Goal: Transaction & Acquisition: Purchase product/service

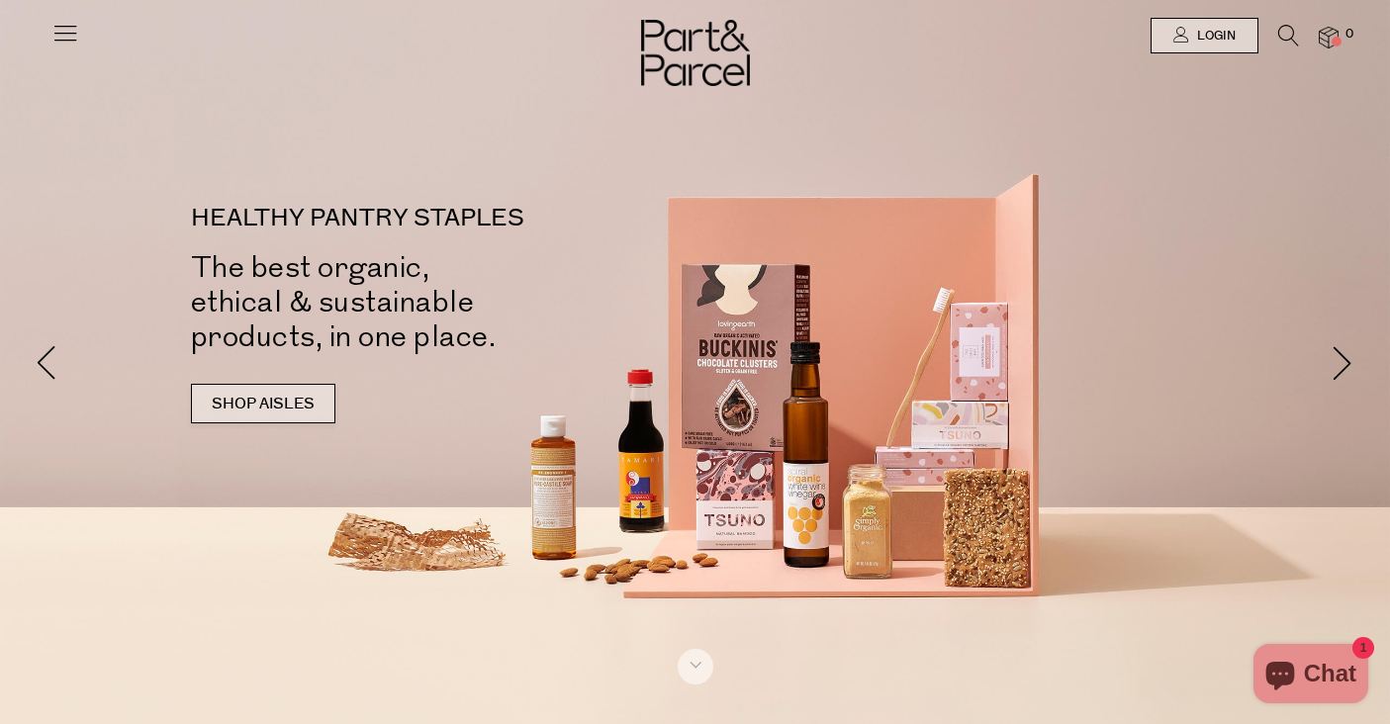
click at [252, 415] on link "SHOP AISLES" at bounding box center [263, 404] width 144 height 40
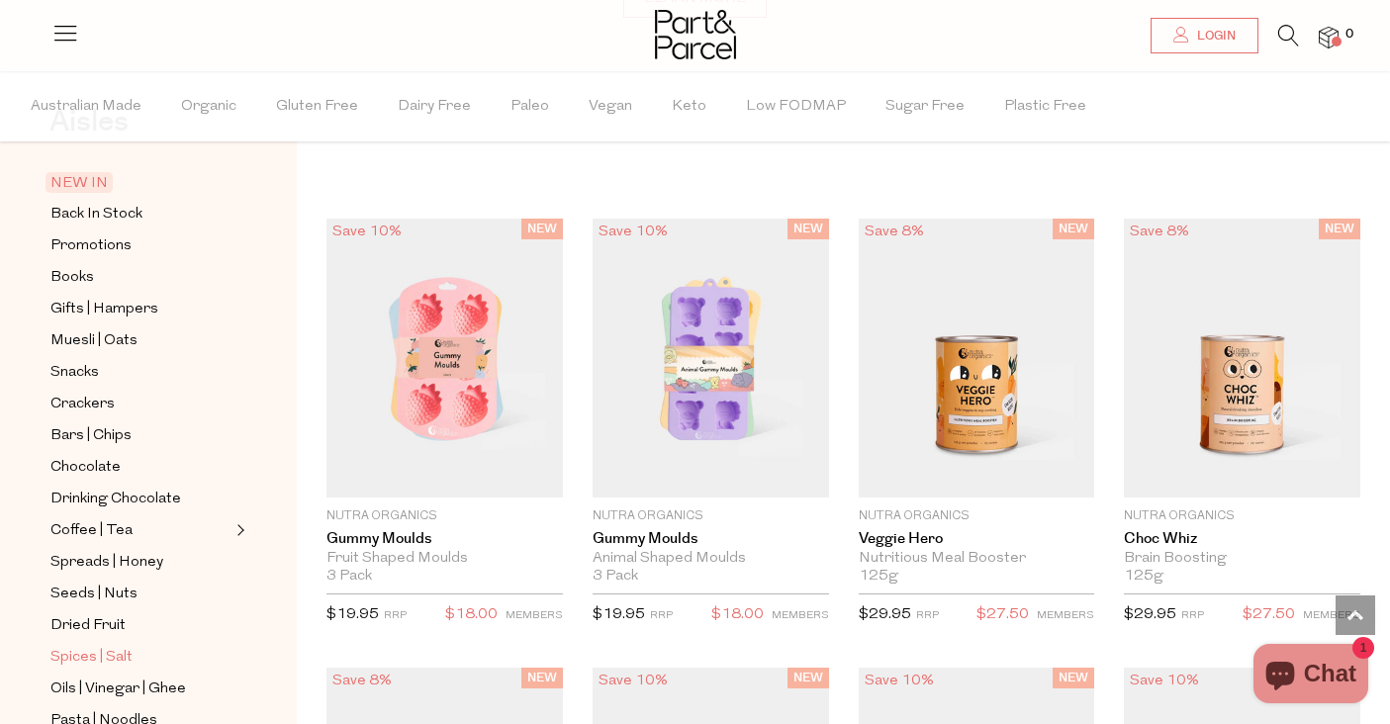
scroll to position [74, 0]
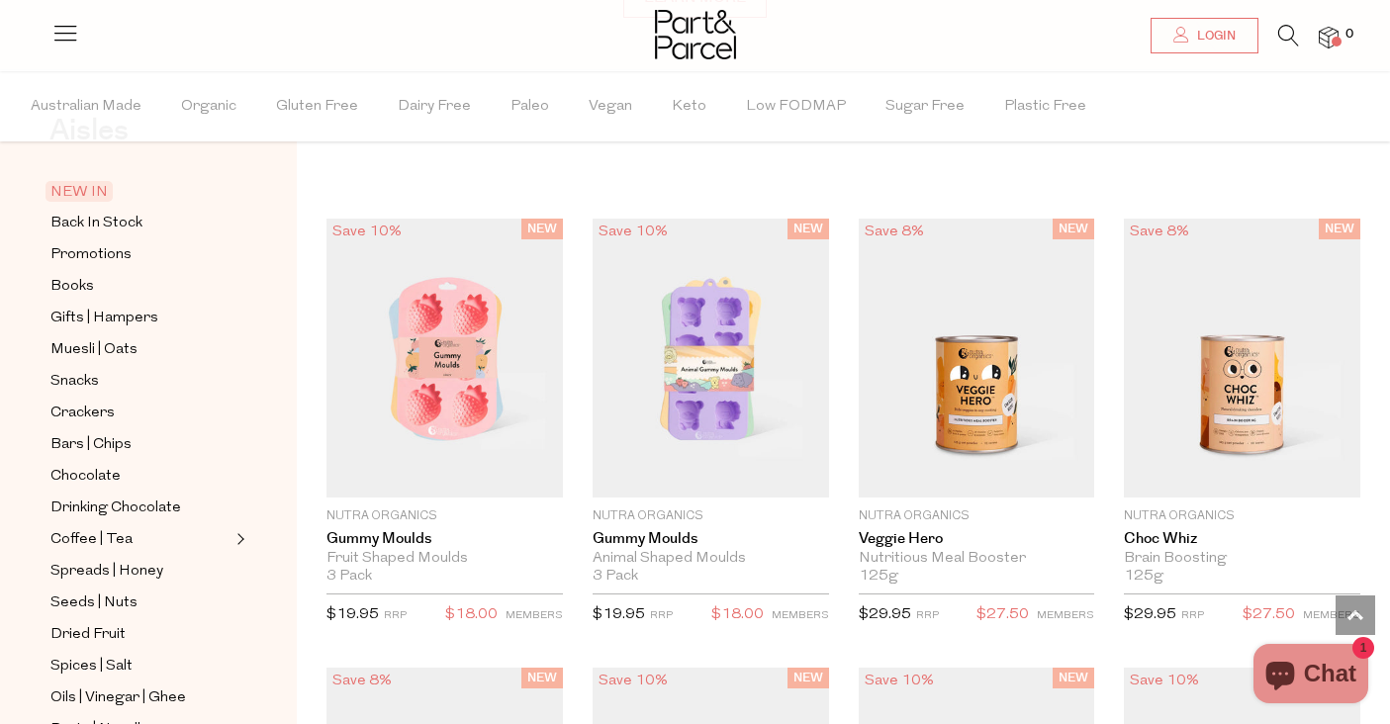
click at [1295, 41] on icon at bounding box center [1288, 36] width 21 height 22
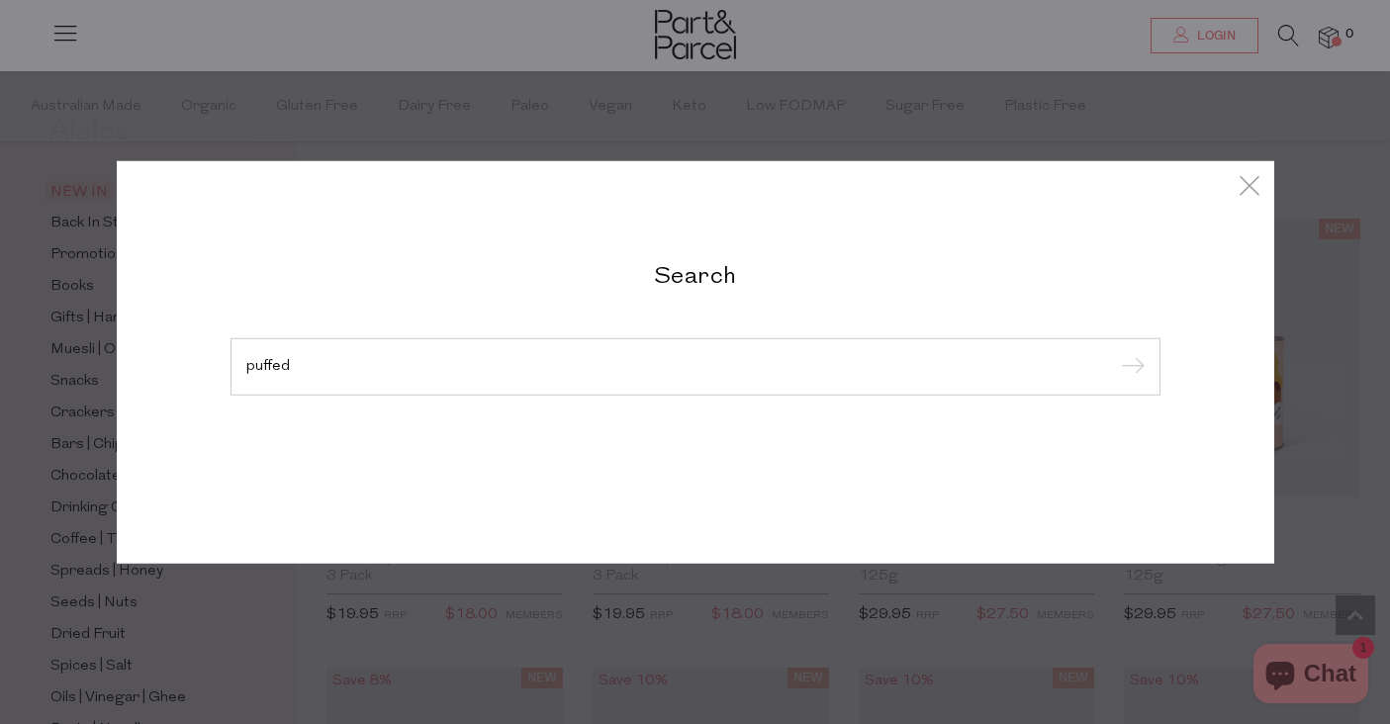
type input "puffed"
click at [1115, 353] on input "submit" at bounding box center [1130, 368] width 30 height 30
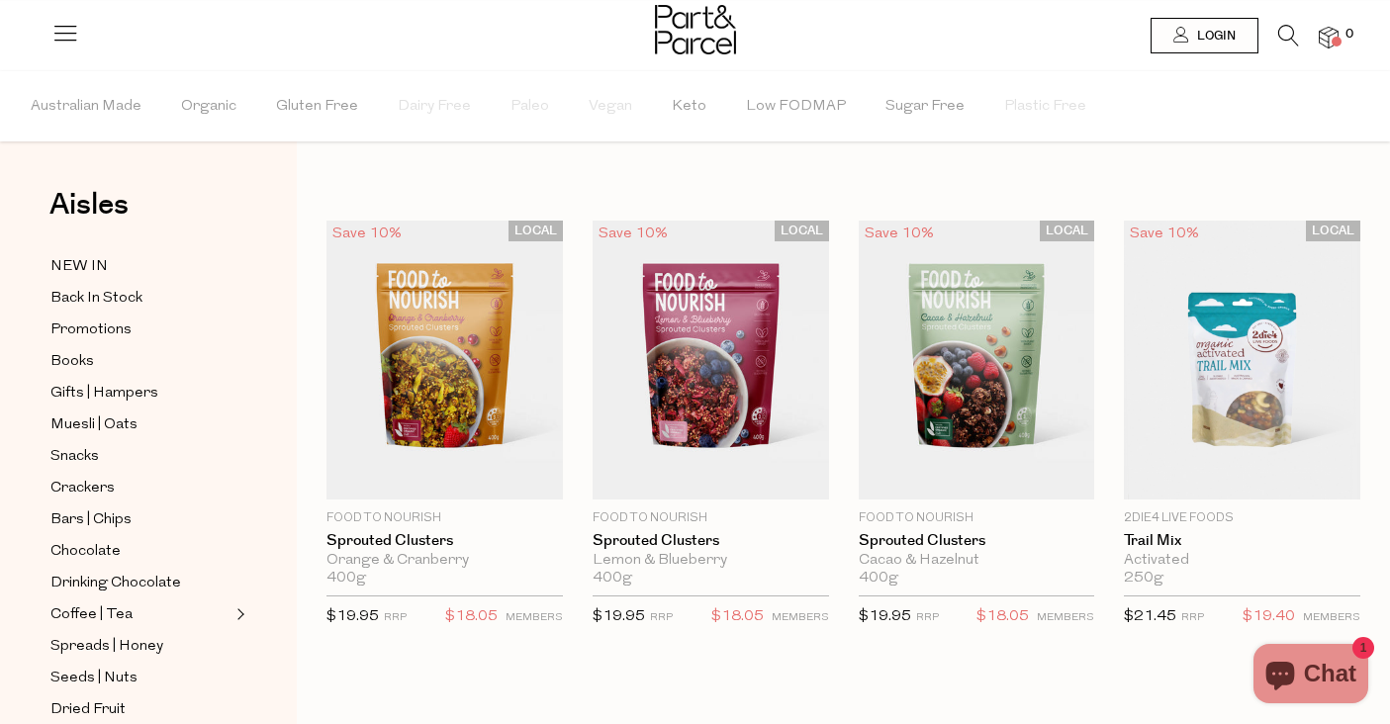
click at [1280, 43] on icon at bounding box center [1288, 36] width 21 height 22
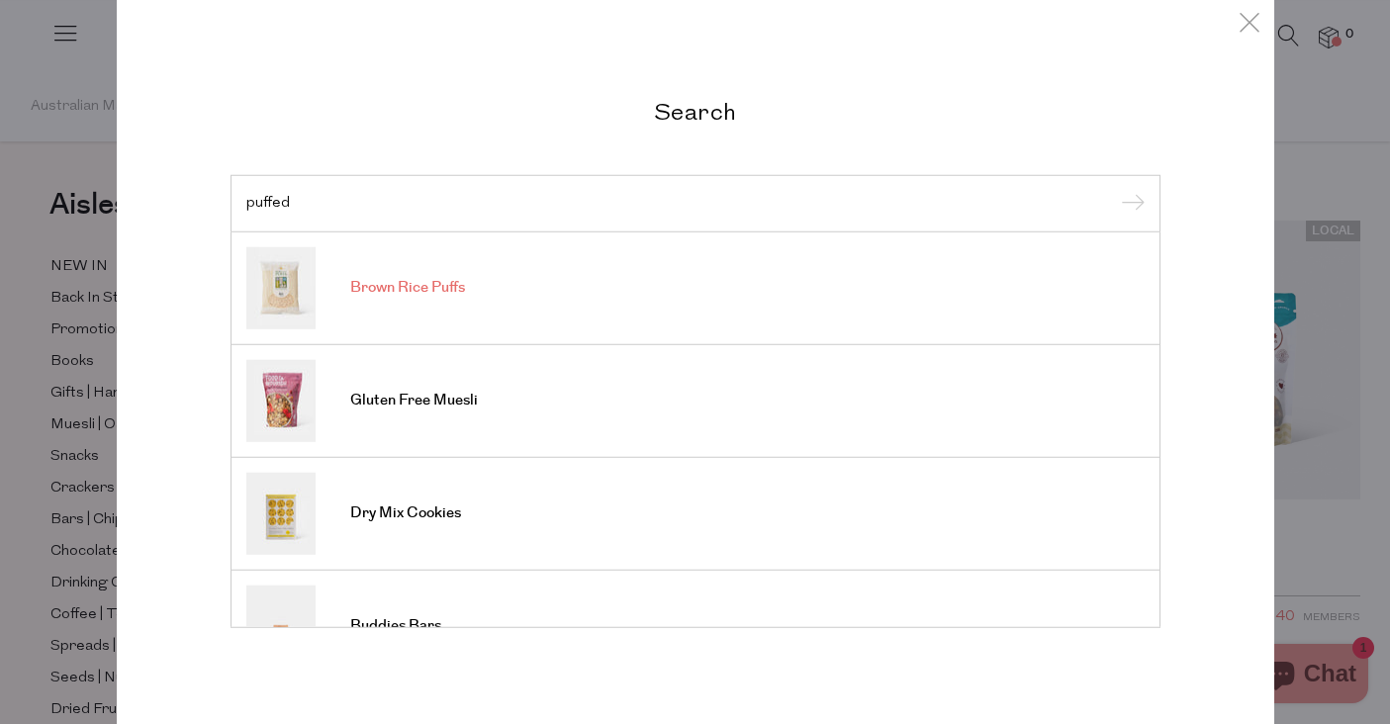
type input "puffed"
click at [444, 266] on link "Brown Rice Puffs" at bounding box center [695, 287] width 898 height 82
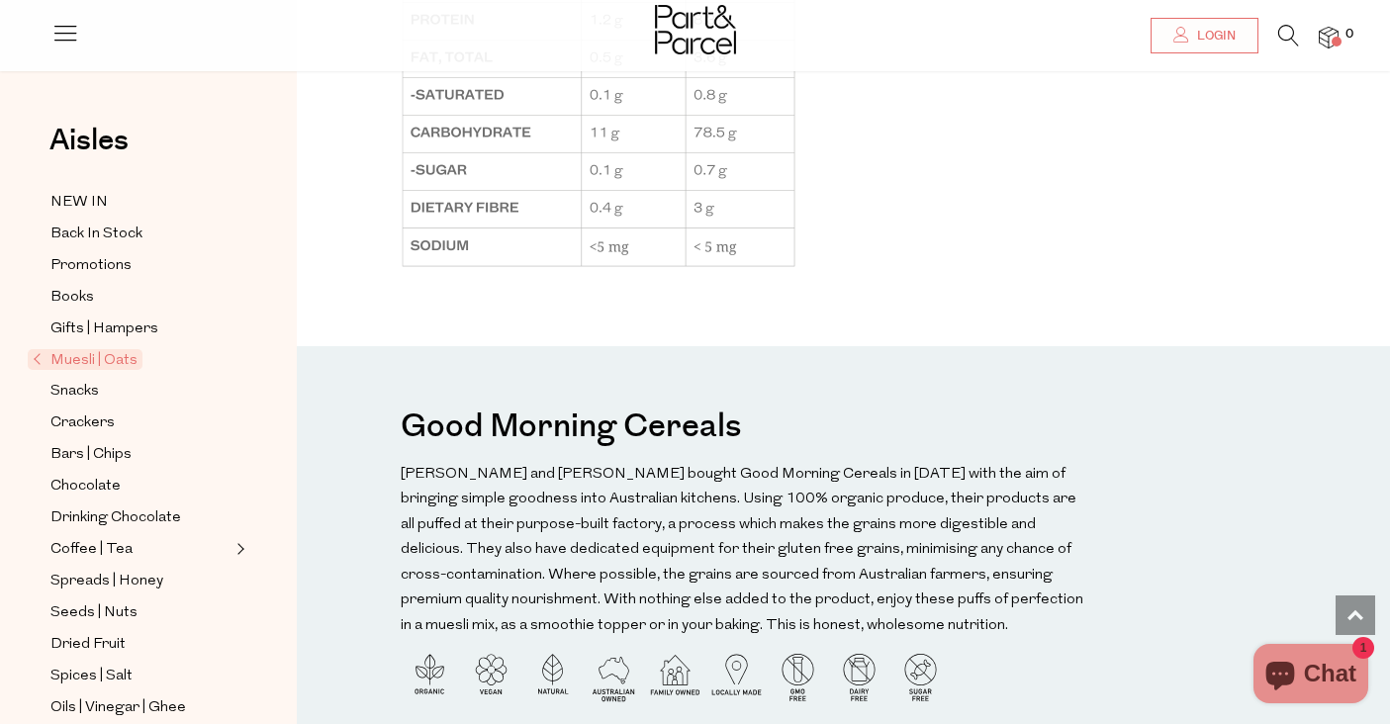
scroll to position [1668, 0]
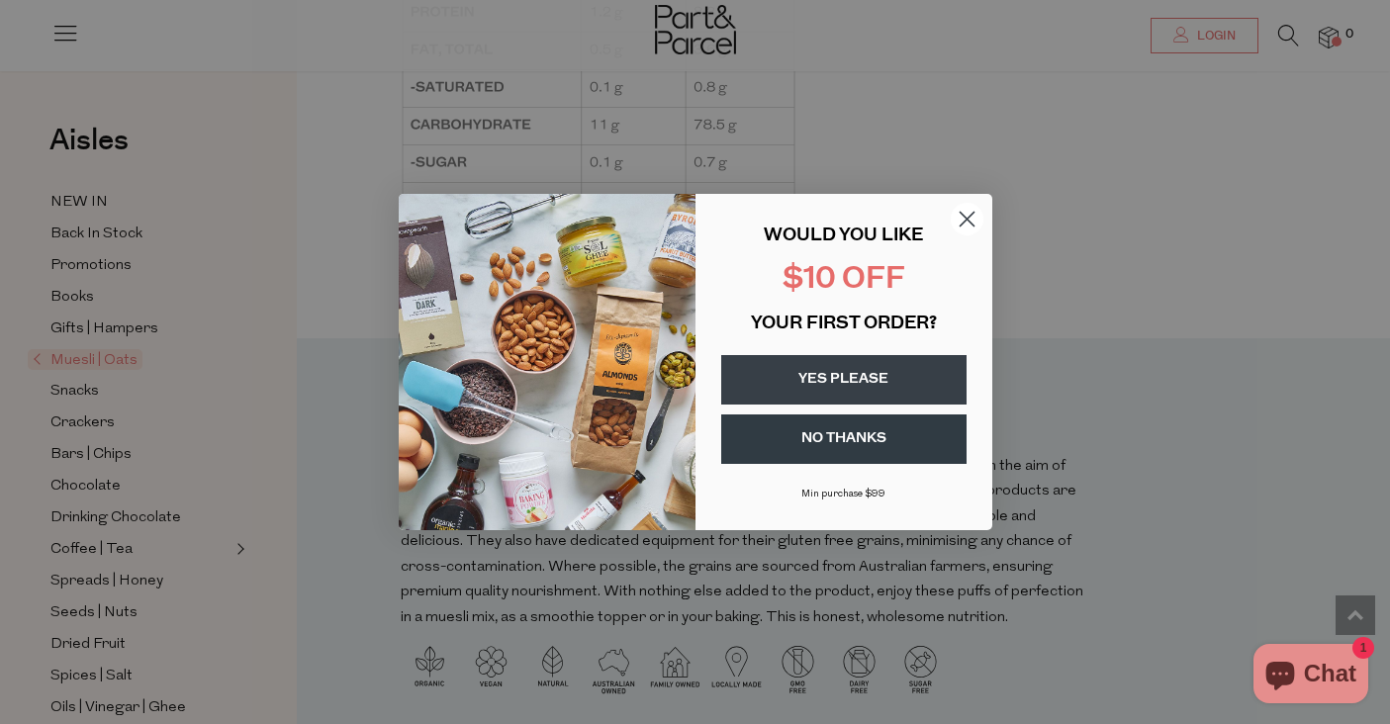
click at [855, 385] on button "YES PLEASE" at bounding box center [843, 379] width 245 height 49
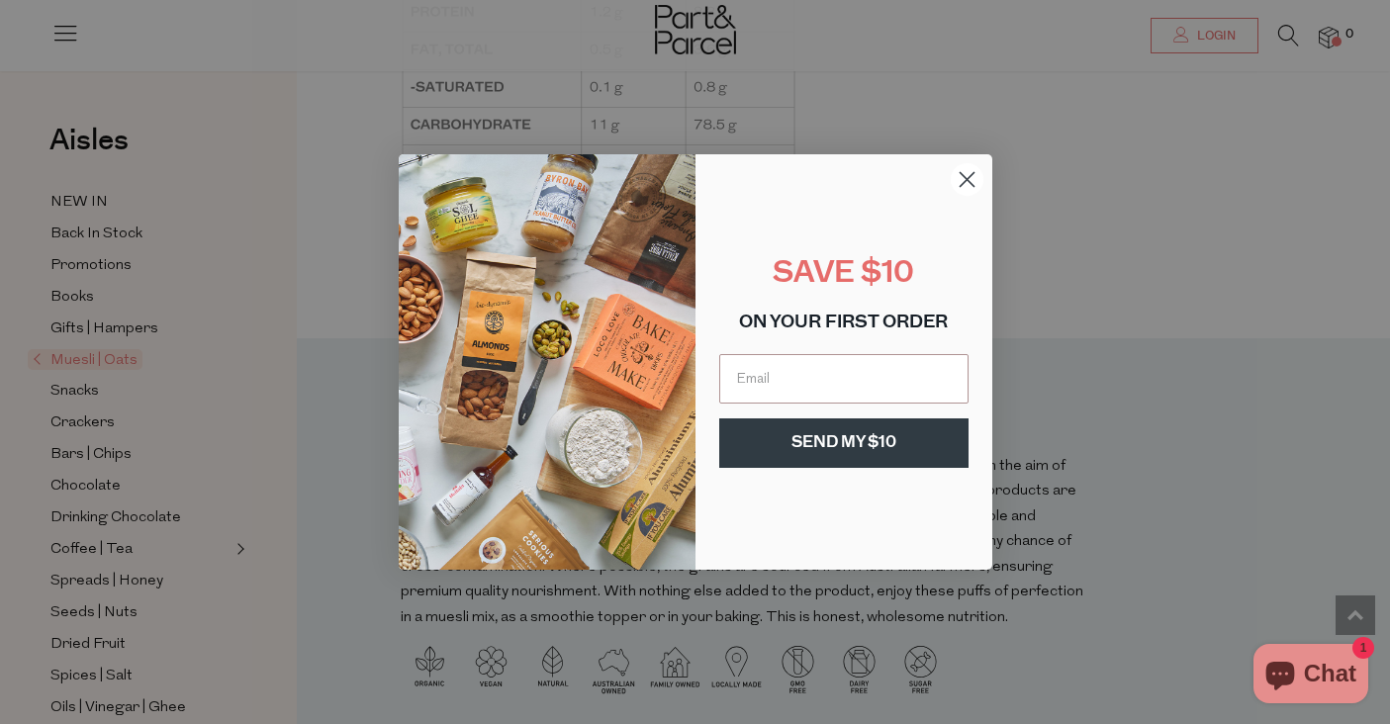
click at [962, 176] on icon "Close dialog" at bounding box center [966, 180] width 14 height 14
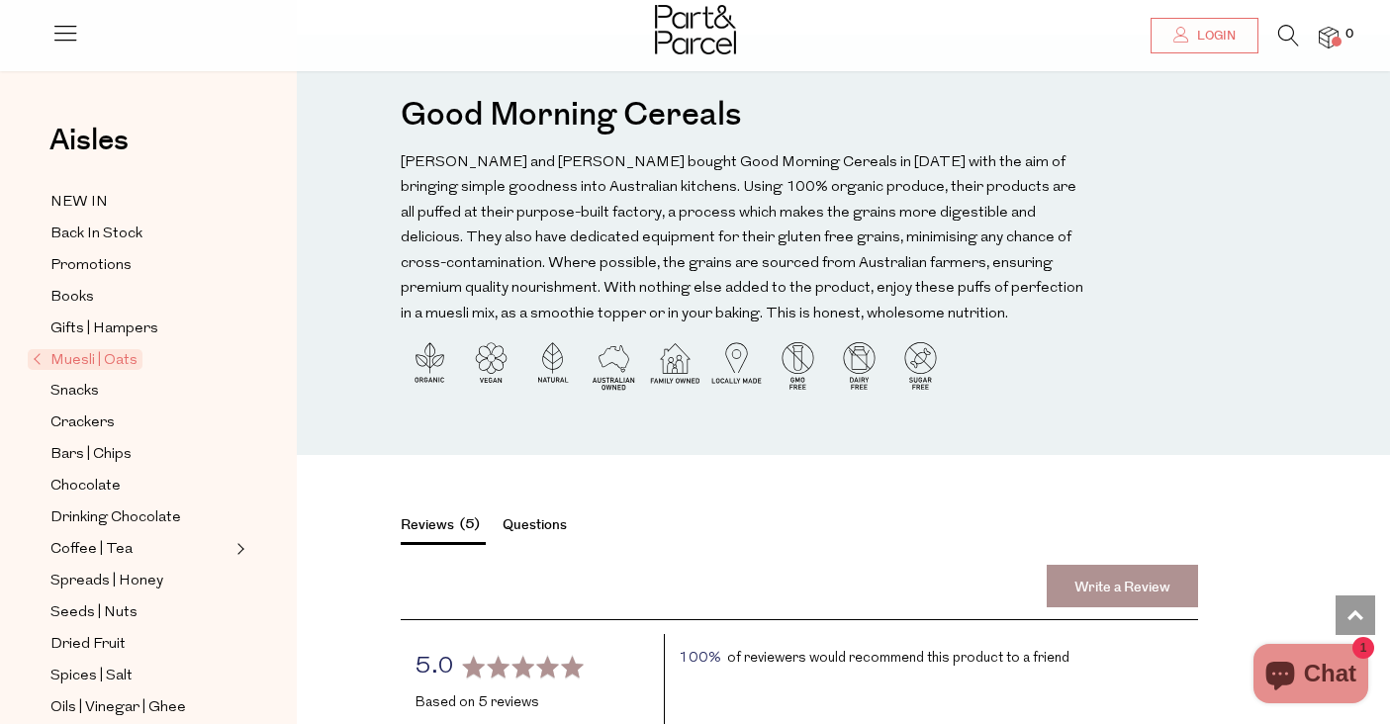
scroll to position [1975, 0]
